Goal: Navigation & Orientation: Find specific page/section

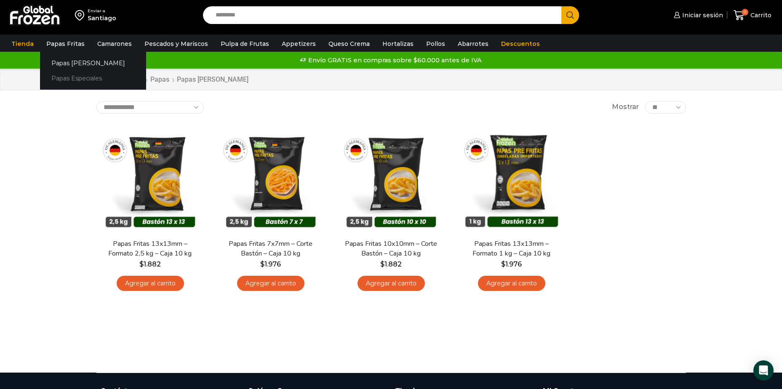
click at [72, 76] on link "Papas Especiales" at bounding box center [93, 79] width 106 height 16
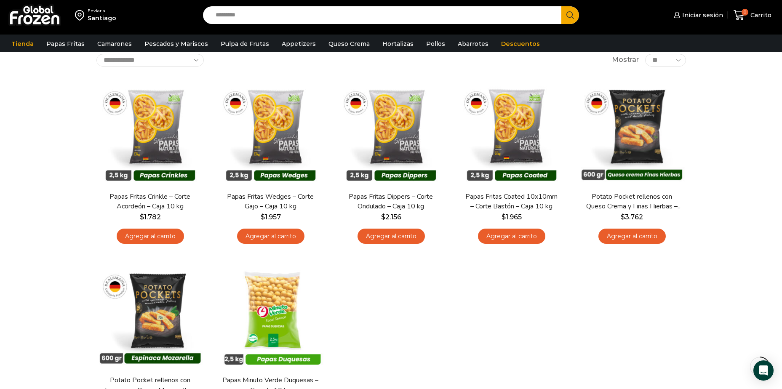
scroll to position [169, 0]
